Goal: Information Seeking & Learning: Check status

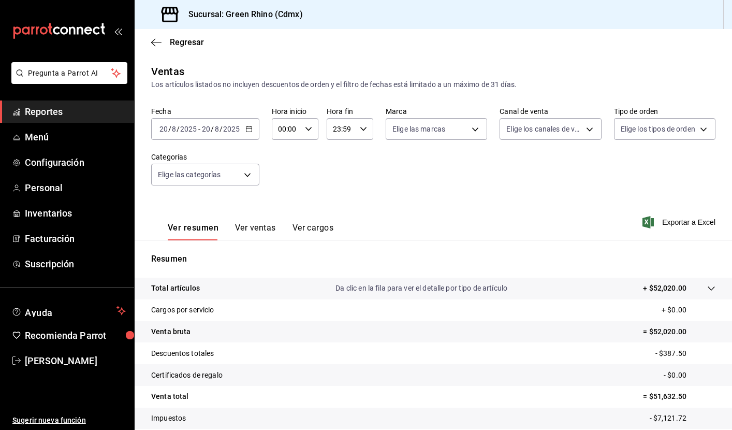
scroll to position [66, 0]
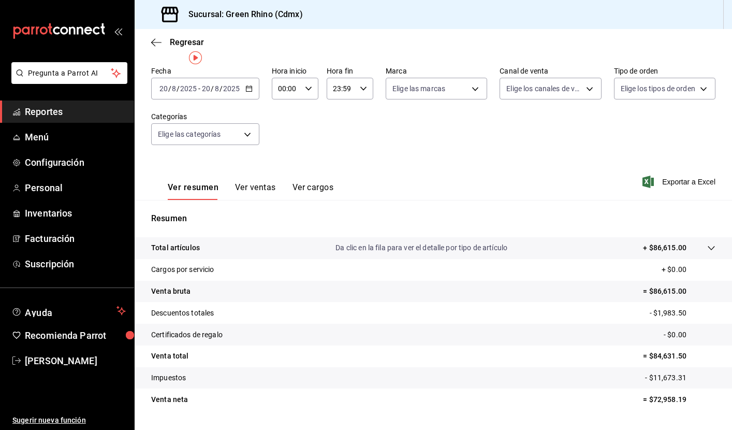
scroll to position [53, 0]
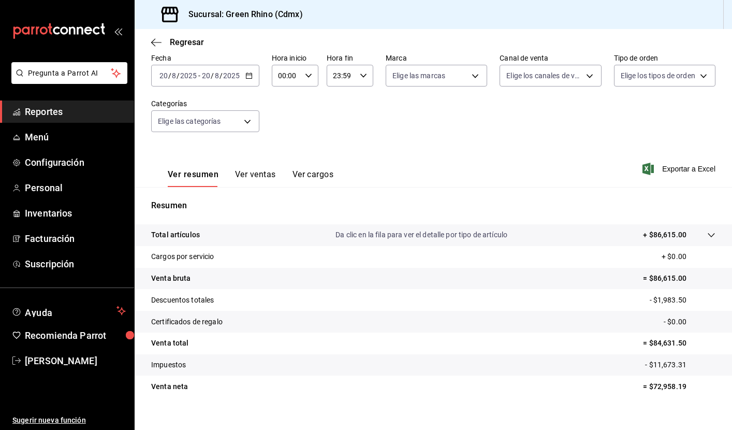
click at [239, 172] on button "Ver ventas" at bounding box center [255, 178] width 41 height 18
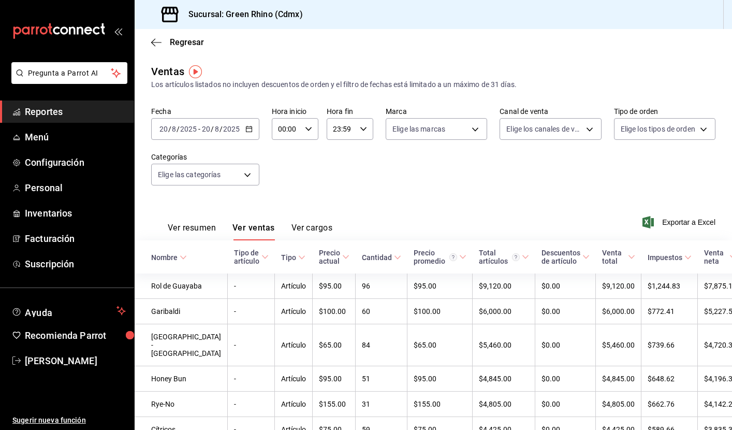
click at [192, 229] on button "Ver resumen" at bounding box center [192, 232] width 48 height 18
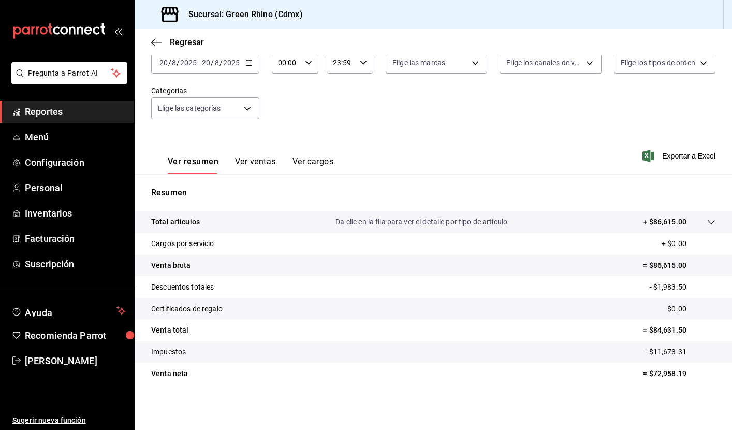
scroll to position [66, 0]
click at [75, 114] on span "Reportes" at bounding box center [75, 112] width 101 height 14
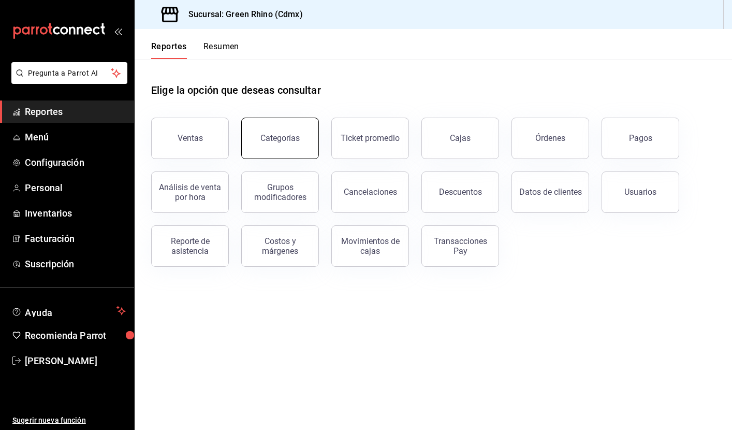
click at [294, 145] on button "Categorías" at bounding box center [280, 138] width 78 height 41
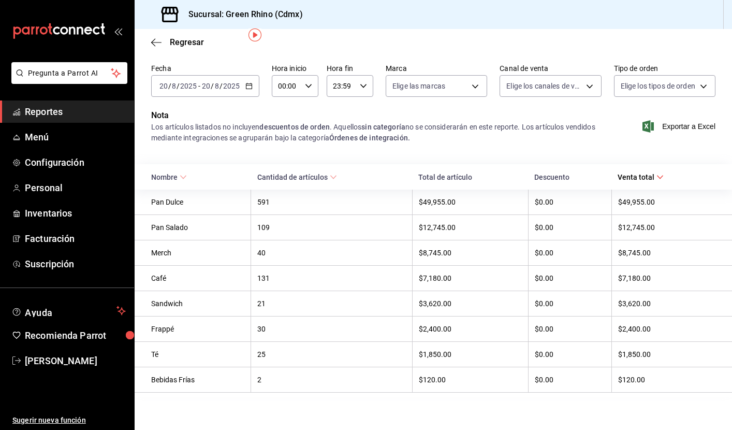
scroll to position [36, 0]
drag, startPoint x: 619, startPoint y: 278, endPoint x: 665, endPoint y: 276, distance: 46.1
click at [665, 276] on div "$7,180.00" at bounding box center [666, 278] width 97 height 8
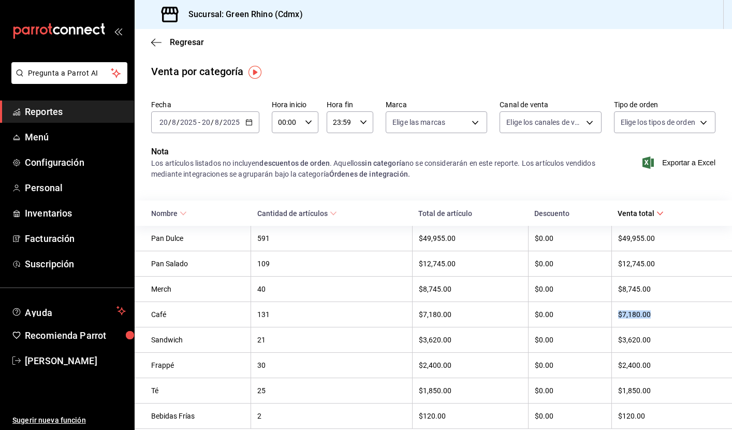
scroll to position [0, 0]
click at [82, 108] on span "Reportes" at bounding box center [75, 112] width 101 height 14
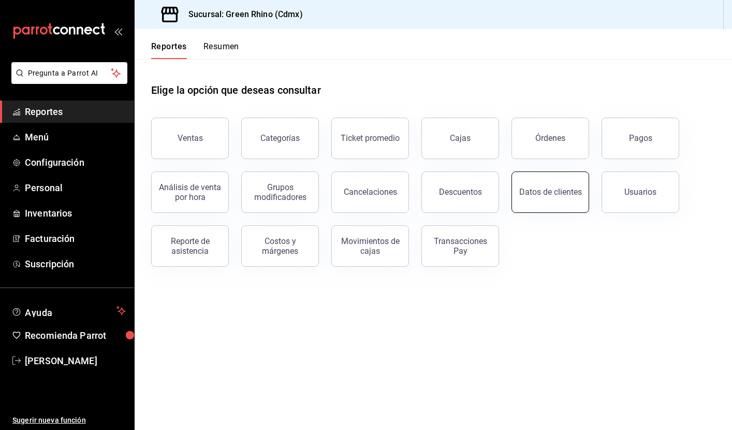
click at [563, 196] on div "Datos de clientes" at bounding box center [550, 192] width 63 height 10
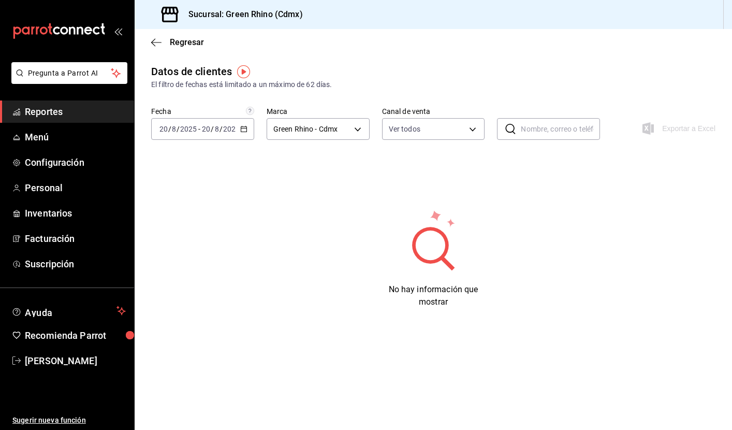
click at [245, 130] on icon "button" at bounding box center [243, 128] width 7 height 7
click at [174, 181] on span "Ayer" at bounding box center [200, 183] width 80 height 11
click at [443, 127] on body "Pregunta a Parrot AI Reportes Menú Configuración Personal Inventarios Facturaci…" at bounding box center [366, 215] width 732 height 430
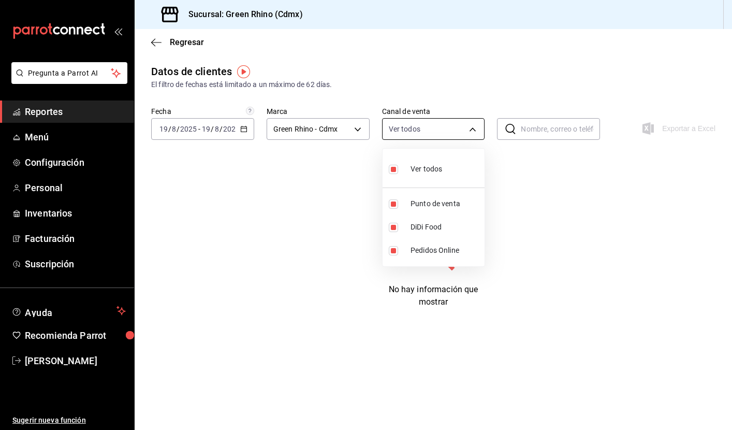
click at [443, 127] on div at bounding box center [366, 215] width 732 height 430
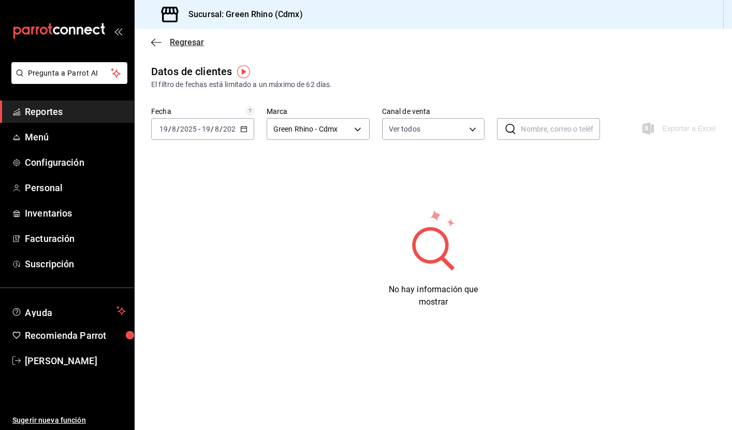
click at [171, 41] on span "Regresar" at bounding box center [187, 42] width 34 height 10
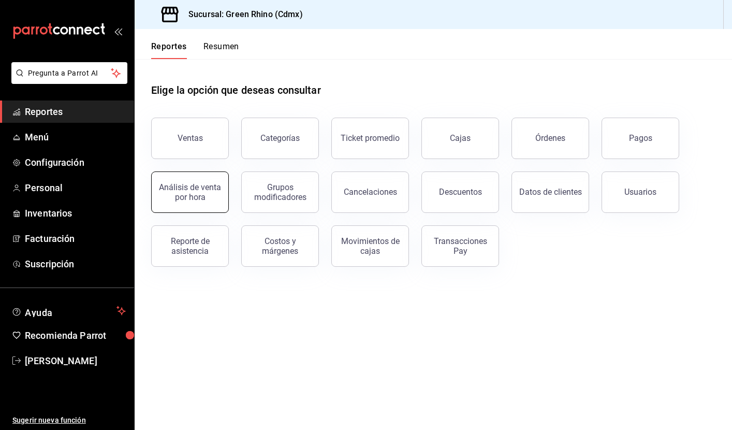
click at [212, 197] on div "Análisis de venta por hora" at bounding box center [190, 192] width 64 height 20
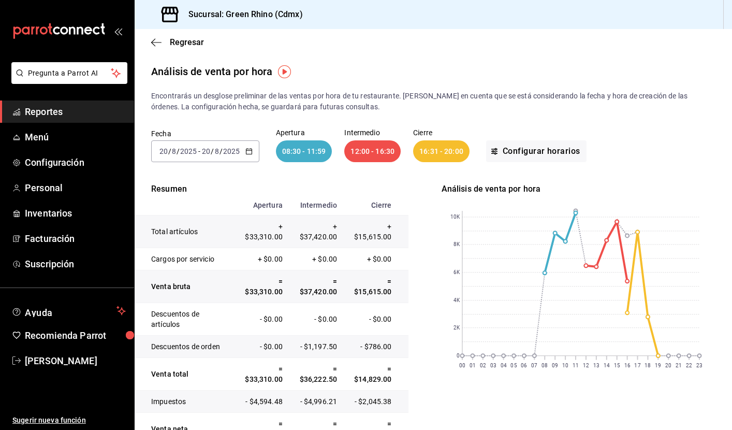
click at [56, 117] on span "Reportes" at bounding box center [75, 112] width 101 height 14
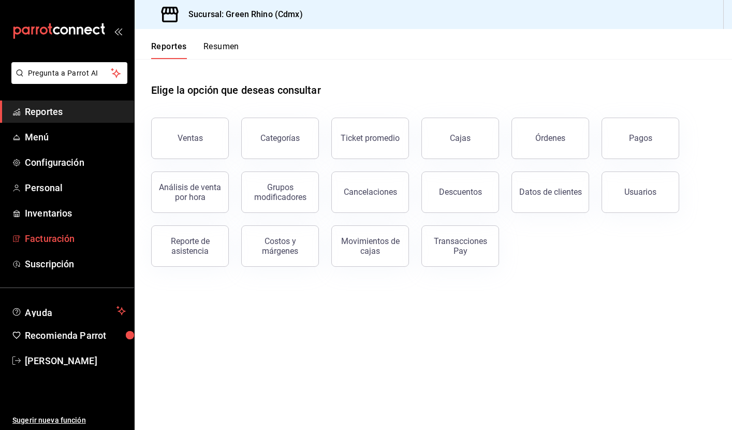
click at [47, 240] on span "Facturación" at bounding box center [75, 238] width 101 height 14
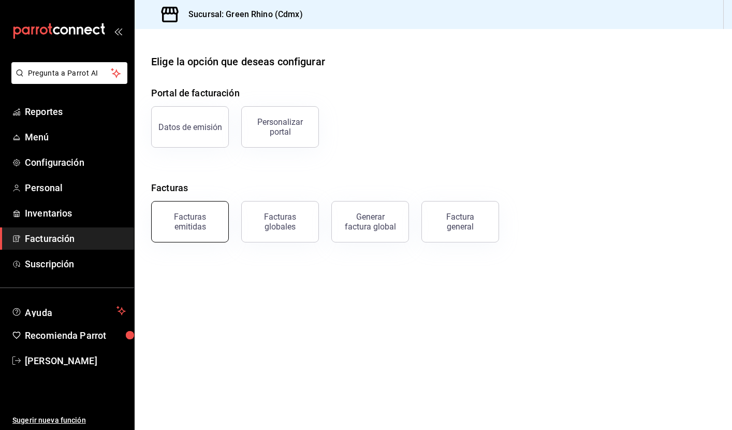
click at [191, 228] on div "Facturas emitidas" at bounding box center [190, 222] width 64 height 20
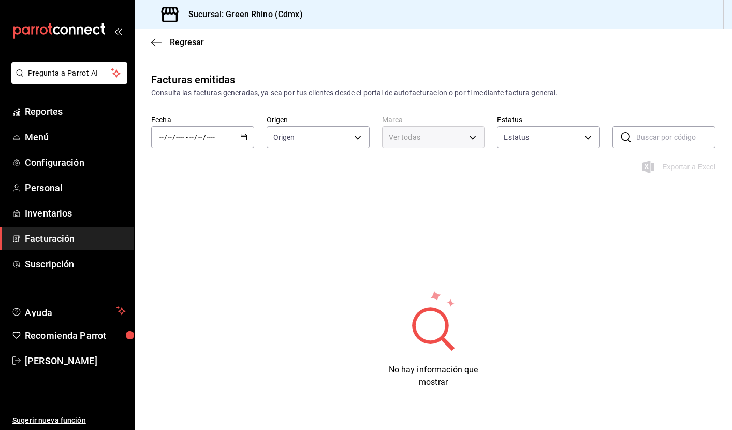
type input "ORDER_INVOICE,GENERAL_INVOICE"
type input "ACTIVE,PENDING_CANCELLATION,CANCELLED,PRE_CANCELLED"
type input "a132321f-e3f1-4ec9-8484-95b8f08d7905"
click at [243, 137] on \(Stroke\) "button" at bounding box center [244, 136] width 6 height 1
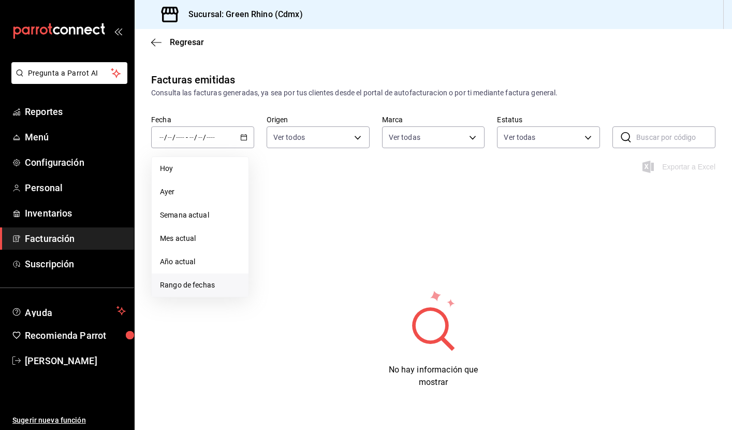
click at [196, 286] on span "Rango de fechas" at bounding box center [200, 285] width 80 height 11
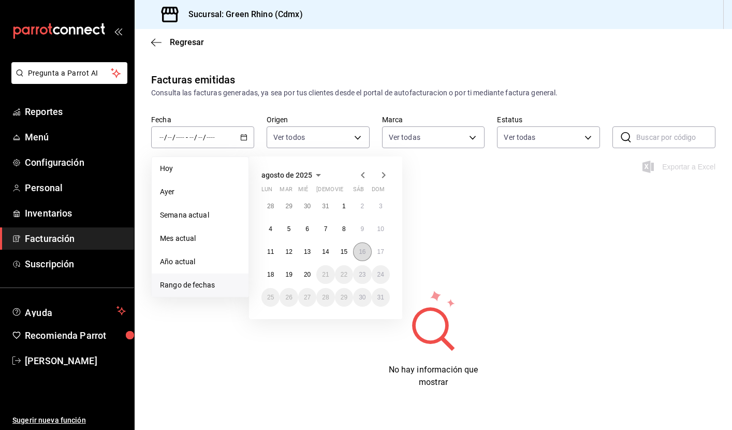
click at [364, 254] on abbr "16" at bounding box center [362, 251] width 7 height 7
click at [313, 274] on button "20" at bounding box center [307, 274] width 18 height 19
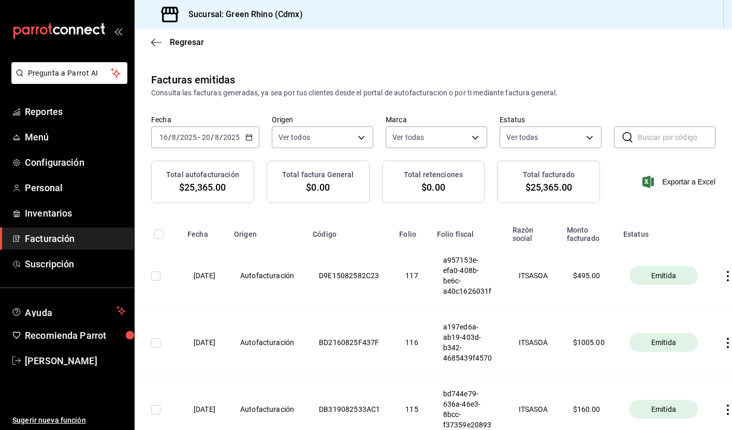
click at [56, 239] on span "Facturación" at bounding box center [75, 238] width 101 height 14
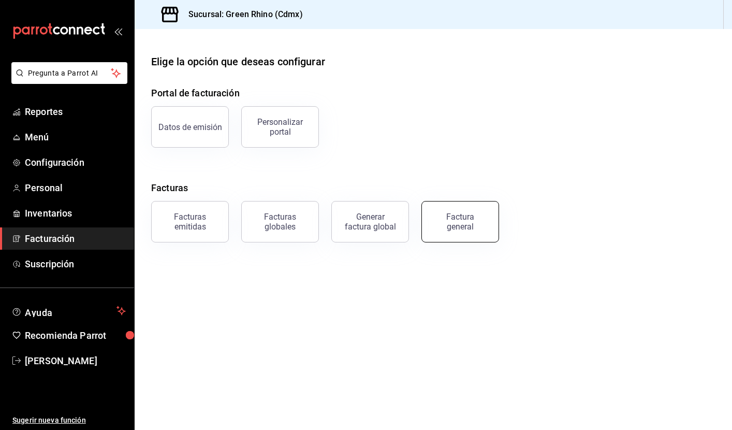
click at [453, 238] on button "Factura general" at bounding box center [460, 221] width 78 height 41
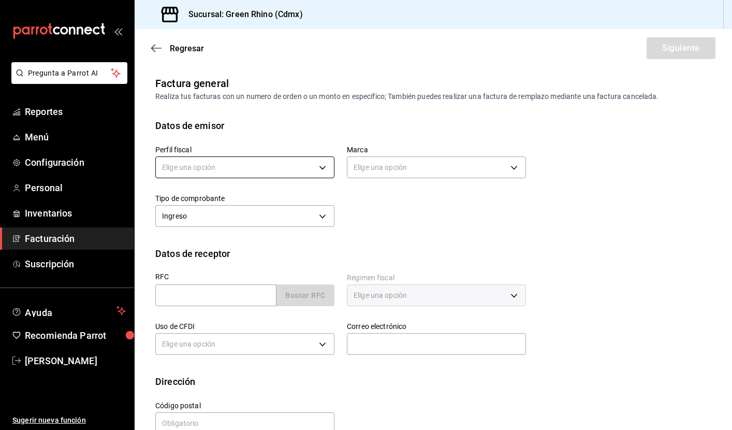
click at [324, 166] on body "Pregunta a Parrot AI Reportes Menú Configuración Personal Inventarios Facturaci…" at bounding box center [366, 215] width 732 height 430
click at [230, 214] on li "ITSASOA" at bounding box center [245, 219] width 178 height 19
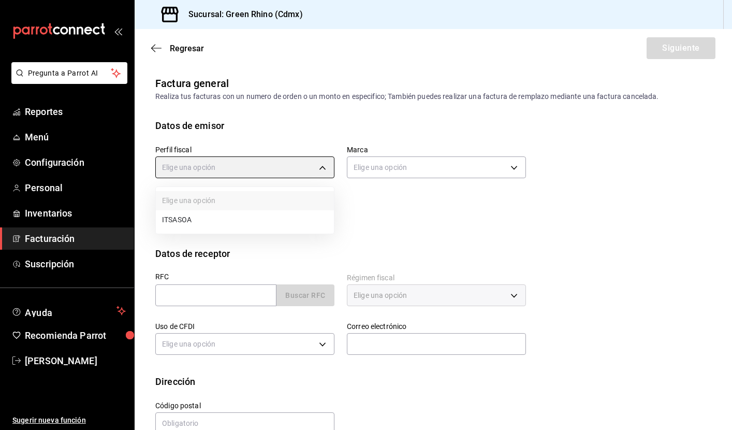
type input "6194d369-a003-4cfe-b4a0-0fb015807289"
type input "a132321f-e3f1-4ec9-8484-95b8f08d7905"
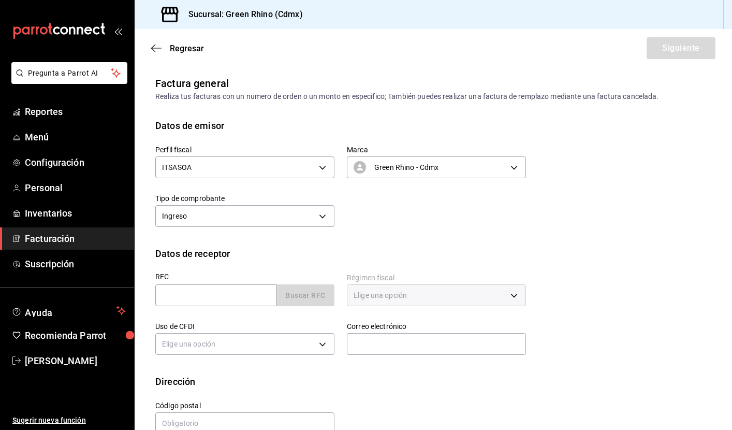
click at [397, 227] on div "Perfil fiscal ITSASOA 6194d369-a003-4cfe-b4a0-0fb015807289 Marca Green Rhino - …" at bounding box center [334, 181] width 383 height 97
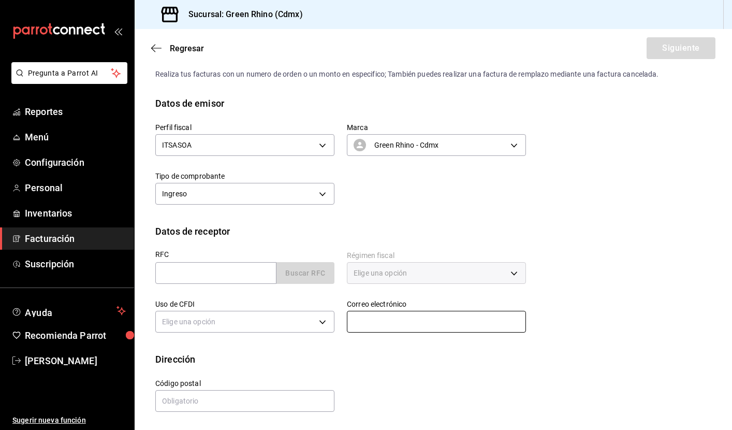
scroll to position [22, 0]
click at [41, 116] on span "Reportes" at bounding box center [75, 112] width 101 height 14
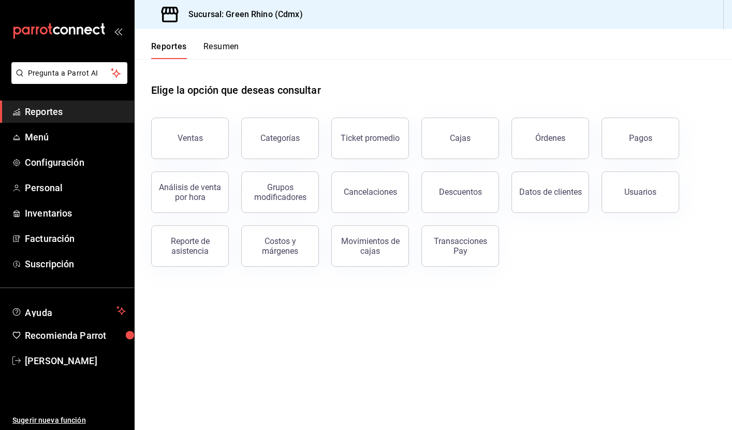
click at [218, 51] on button "Resumen" at bounding box center [221, 50] width 36 height 18
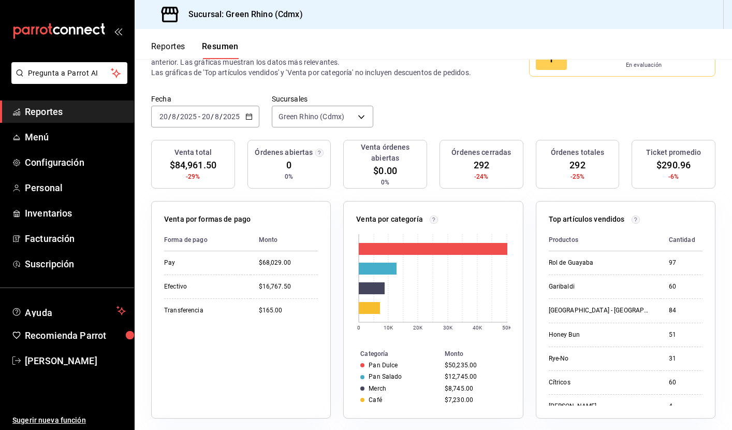
scroll to position [41, 0]
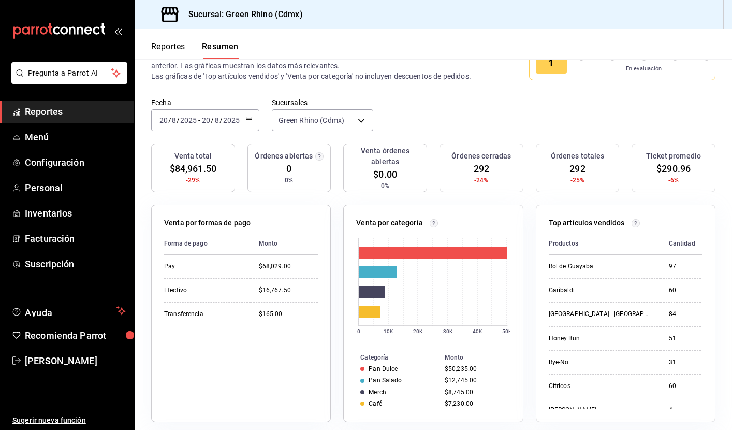
click at [251, 120] on \(Stroke\) "button" at bounding box center [249, 119] width 6 height 1
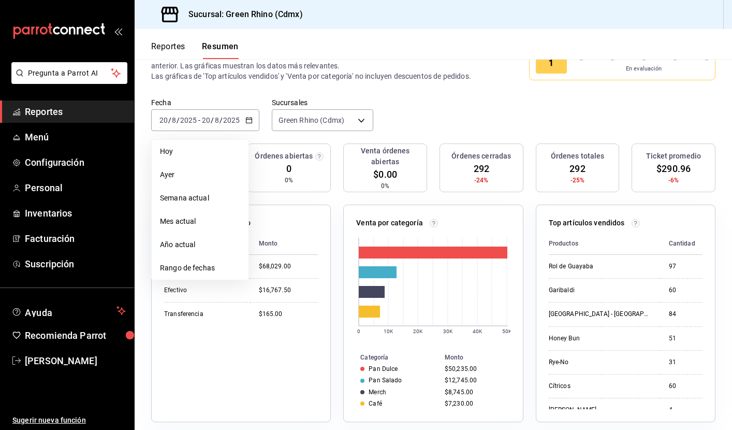
click at [450, 114] on div "Fecha 2025-08-20 20 / 8 / 2025 - 2025-08-20 20 / 8 / 2025 Hoy Ayer Semana actua…" at bounding box center [433, 121] width 597 height 46
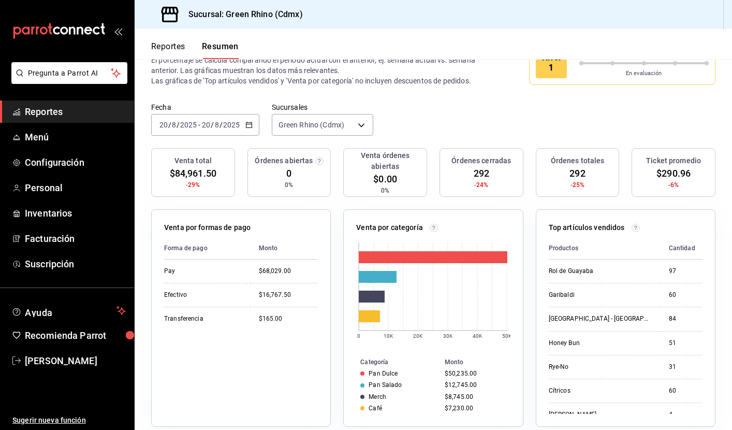
scroll to position [30, 0]
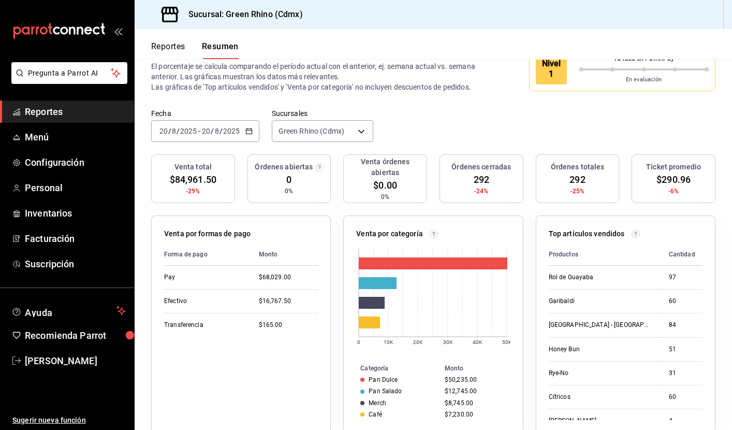
click at [247, 130] on icon "button" at bounding box center [248, 130] width 7 height 7
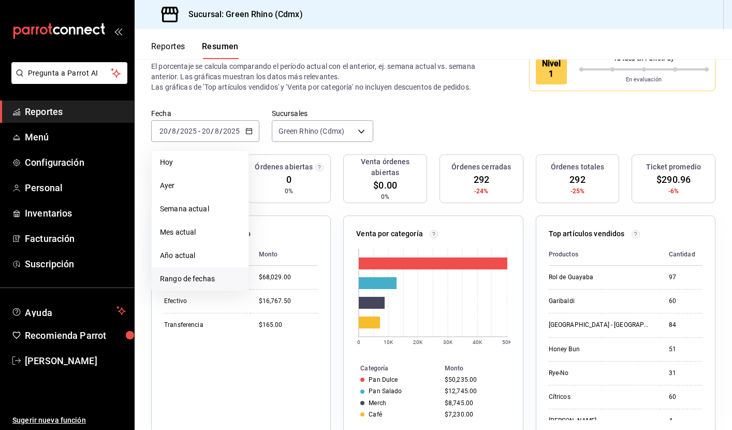
click at [202, 281] on span "Rango de fechas" at bounding box center [200, 278] width 80 height 11
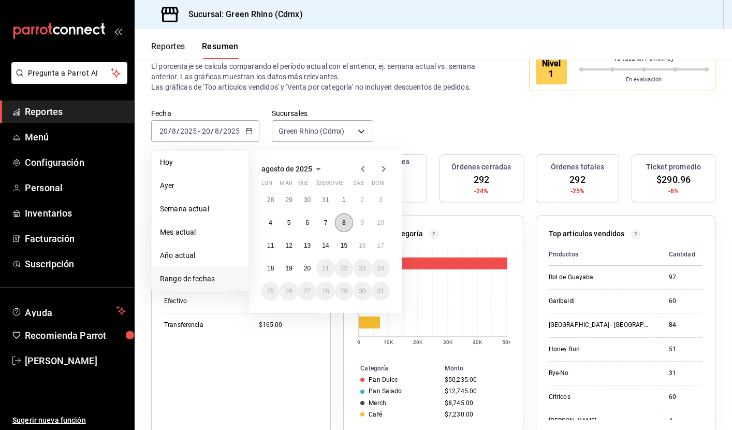
click at [342, 223] on abbr "8" at bounding box center [344, 222] width 4 height 7
click at [342, 246] on abbr "15" at bounding box center [344, 245] width 7 height 7
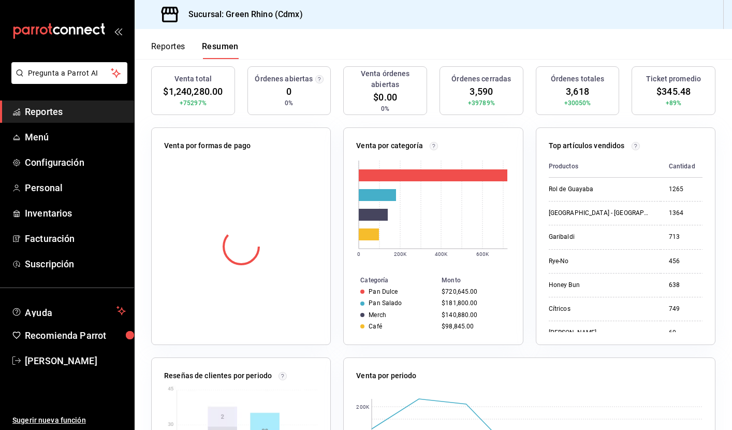
scroll to position [128, 0]
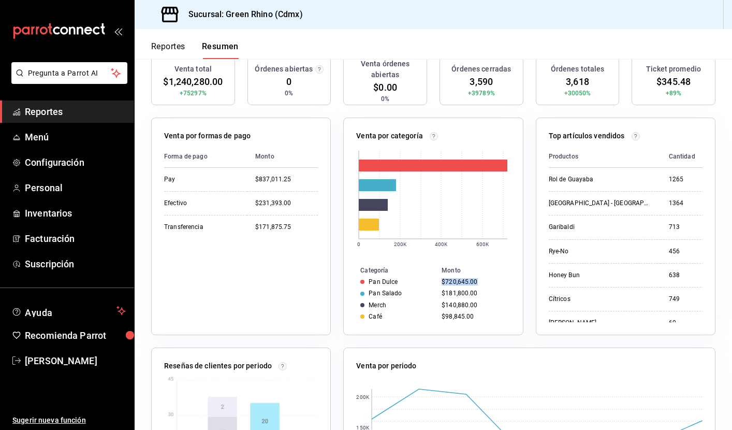
drag, startPoint x: 441, startPoint y: 281, endPoint x: 490, endPoint y: 283, distance: 49.7
click at [490, 283] on td "$720,645.00" at bounding box center [479, 281] width 85 height 11
click at [490, 283] on div "$720,645.00" at bounding box center [474, 281] width 65 height 7
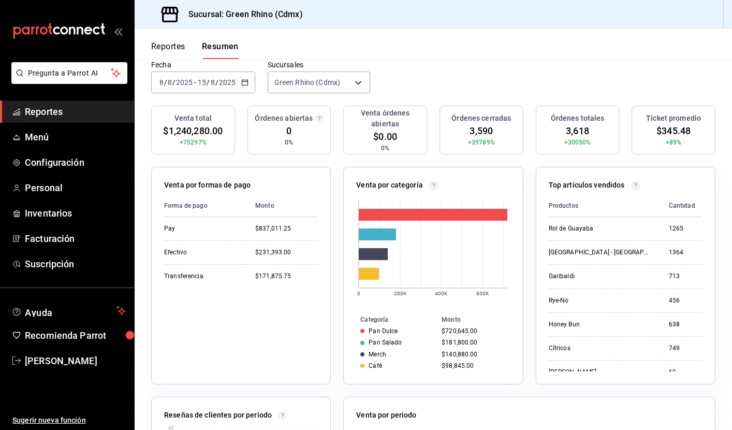
scroll to position [63, 0]
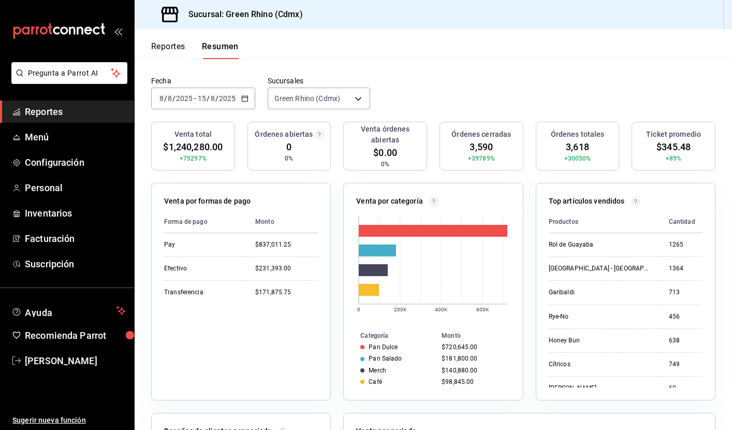
click at [243, 98] on icon "button" at bounding box center [244, 98] width 7 height 7
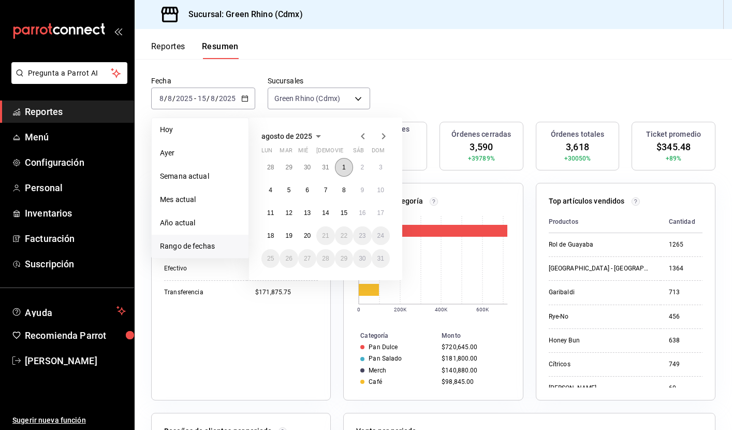
click at [346, 172] on button "1" at bounding box center [344, 167] width 18 height 19
click at [289, 237] on abbr "19" at bounding box center [288, 235] width 7 height 7
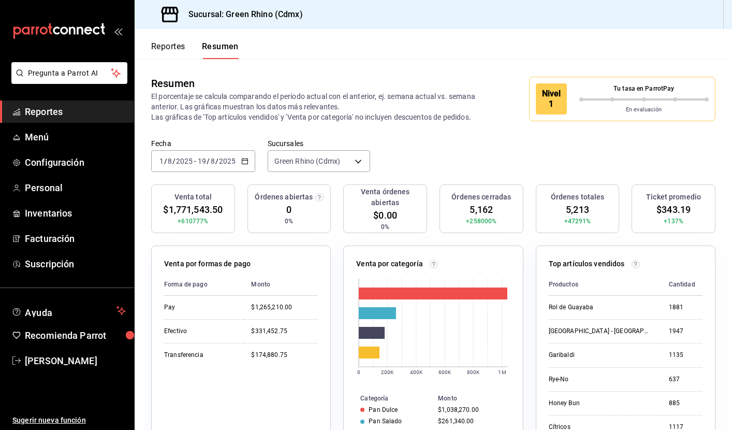
scroll to position [0, 0]
click at [50, 107] on span "Reportes" at bounding box center [75, 112] width 101 height 14
